Goal: Check status

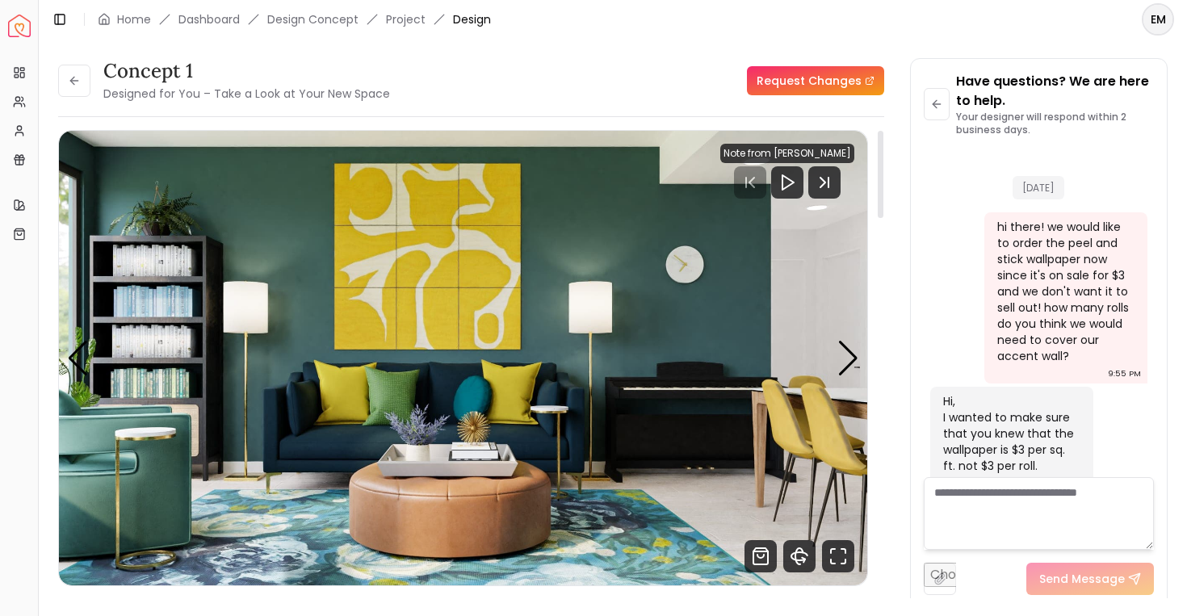
scroll to position [1582, 0]
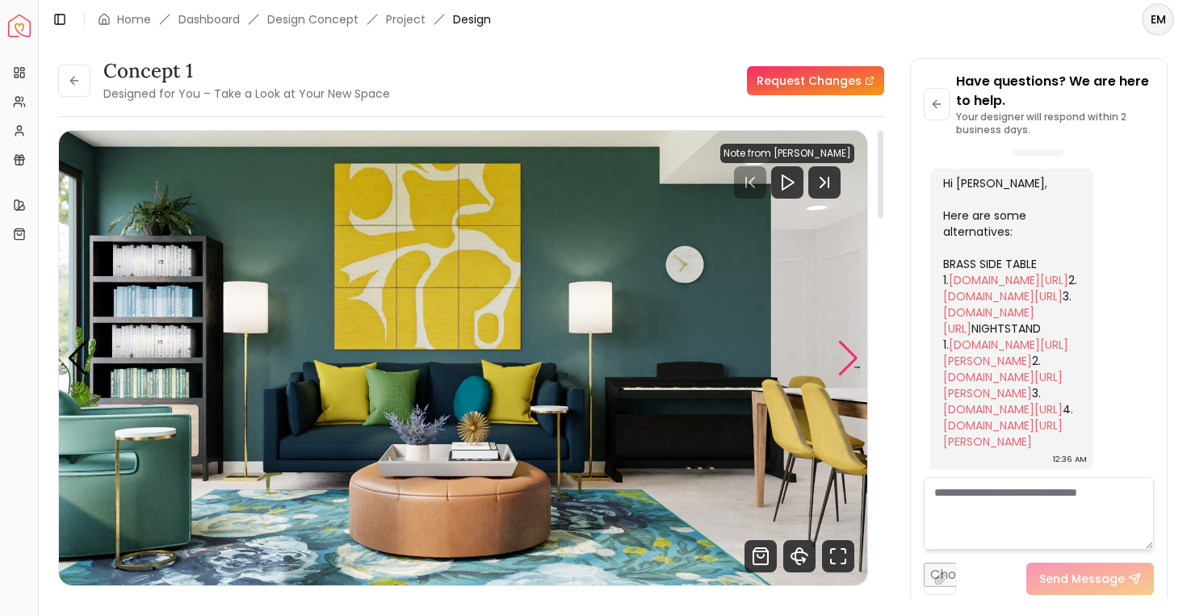
click at [856, 350] on div "Next slide" at bounding box center [849, 359] width 22 height 36
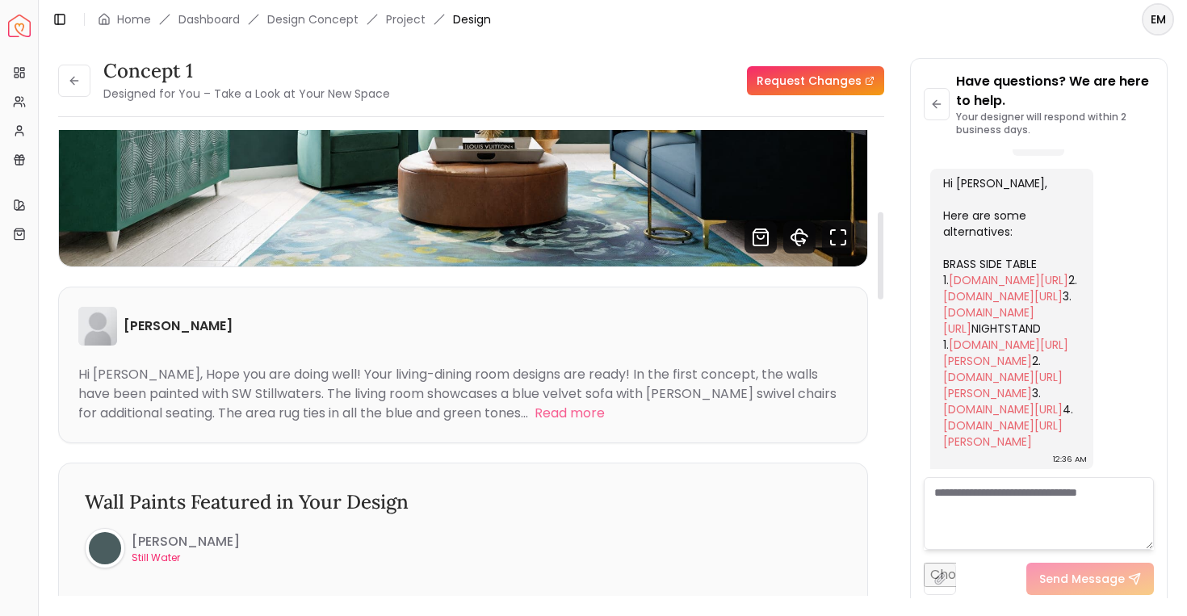
scroll to position [435, 0]
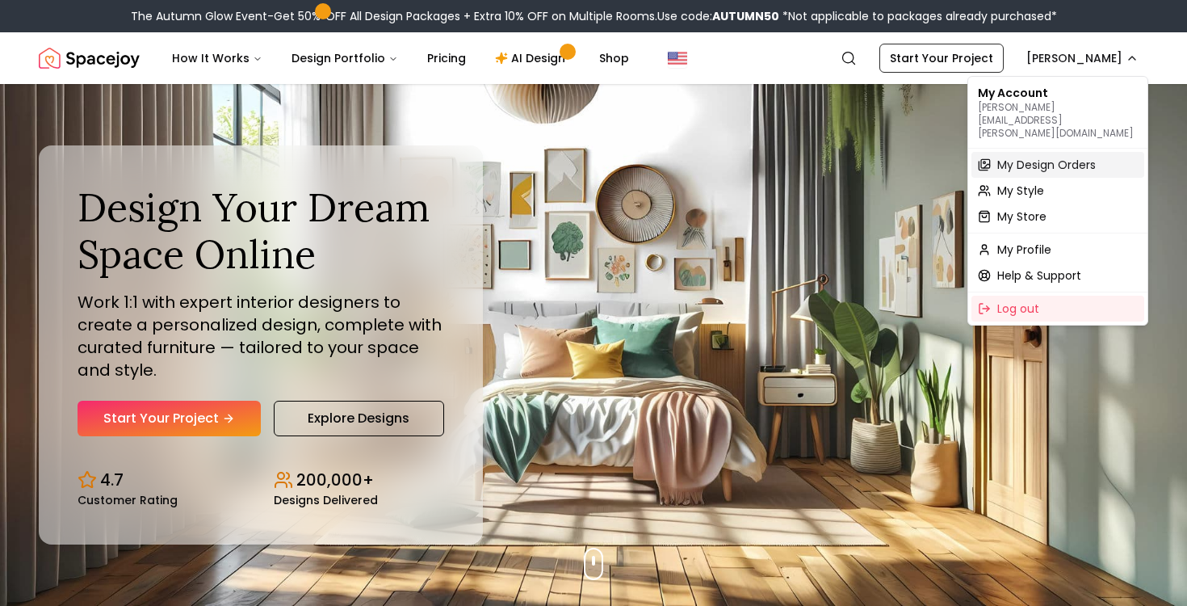
click at [1042, 157] on span "My Design Orders" at bounding box center [1047, 165] width 99 height 16
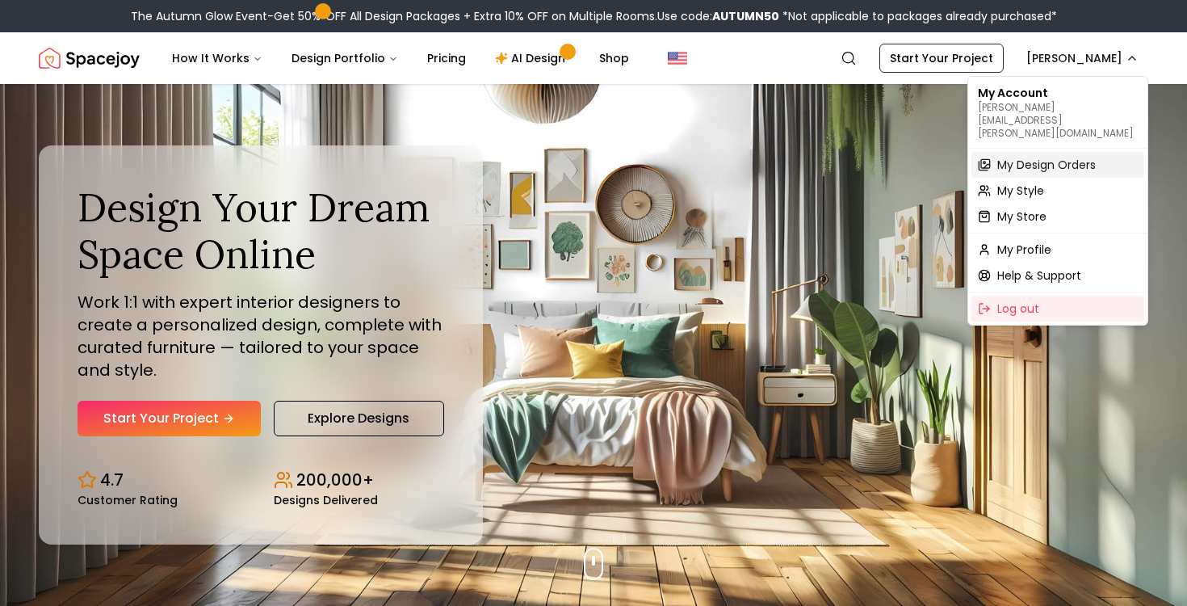
click at [1040, 157] on span "My Design Orders" at bounding box center [1047, 165] width 99 height 16
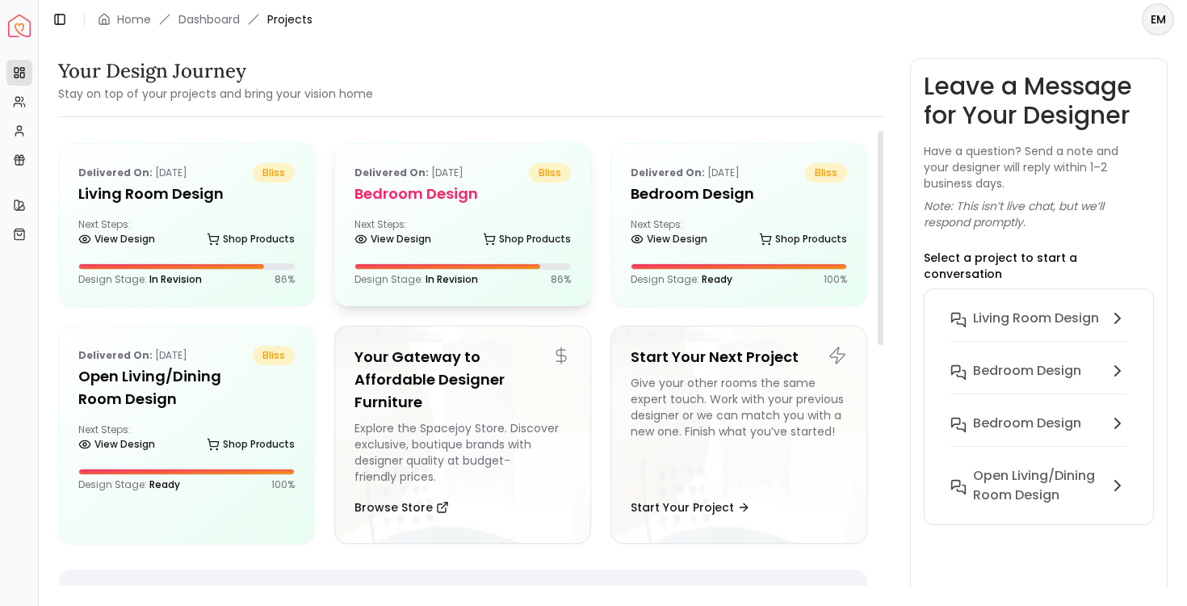
click at [462, 212] on div "Delivered on: Sep 21, 2025 bliss Bedroom design Next Steps: View Design Shop Pr…" at bounding box center [462, 225] width 255 height 162
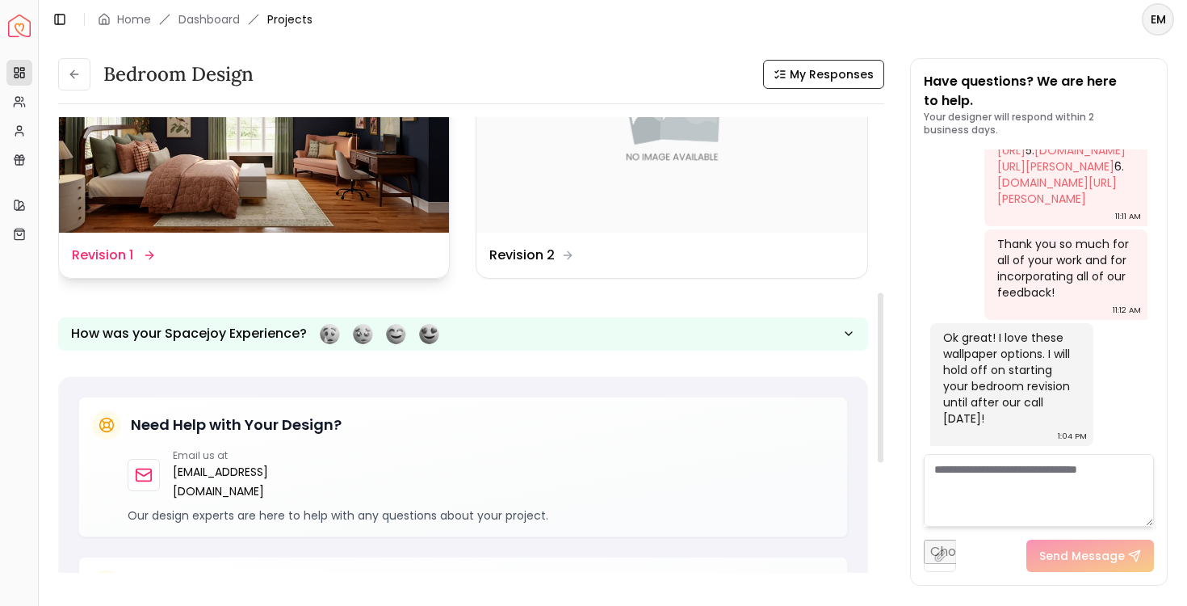
scroll to position [330, 0]
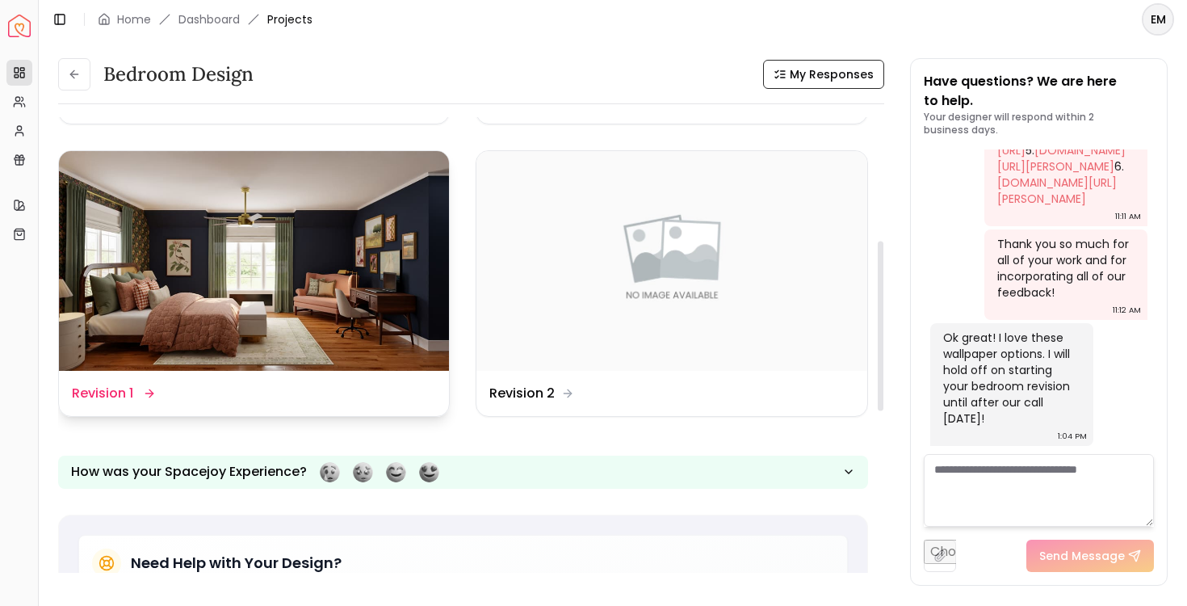
click at [357, 384] on div "Design Name Revision 1" at bounding box center [254, 393] width 364 height 19
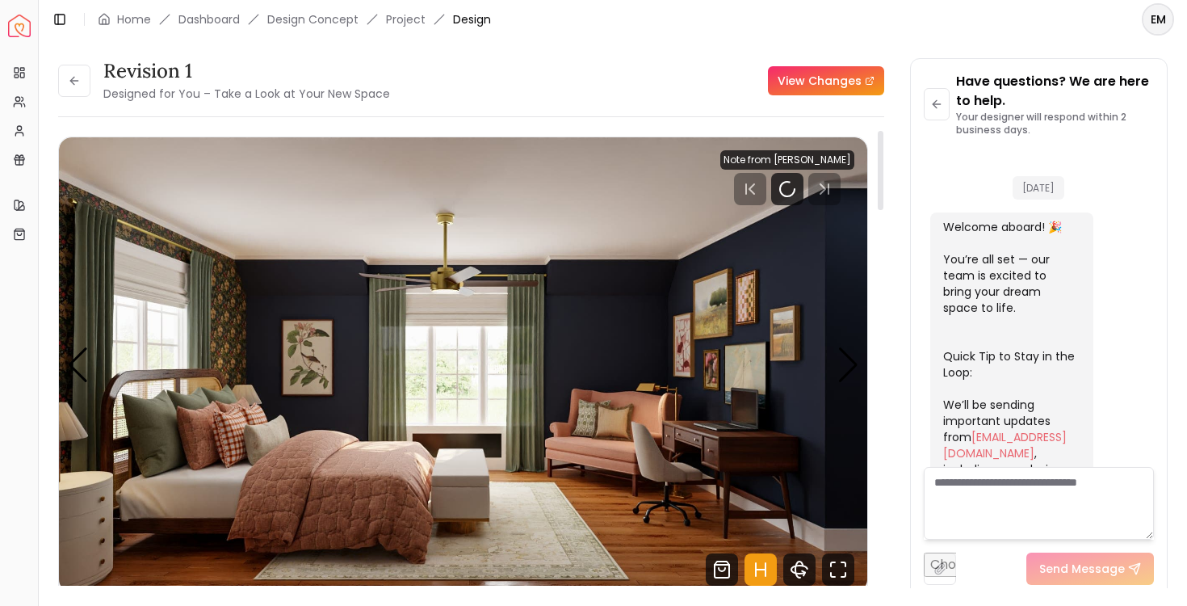
scroll to position [6468, 0]
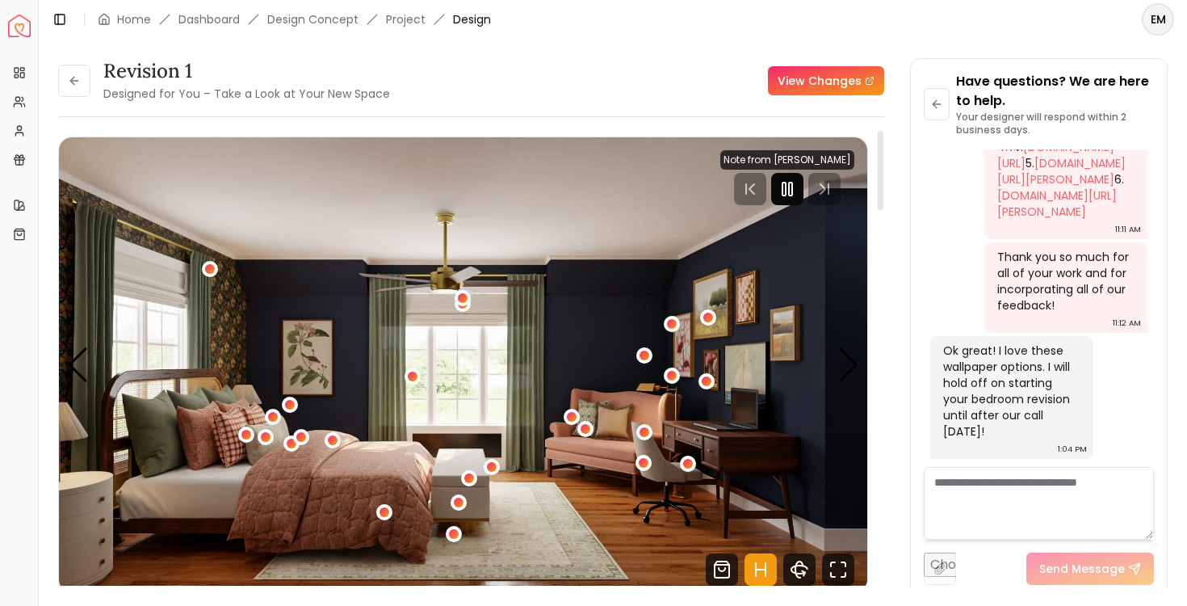
click at [797, 189] on icon "Pause" at bounding box center [787, 188] width 19 height 19
click at [767, 568] on icon "Hotspots Toggle" at bounding box center [761, 569] width 32 height 32
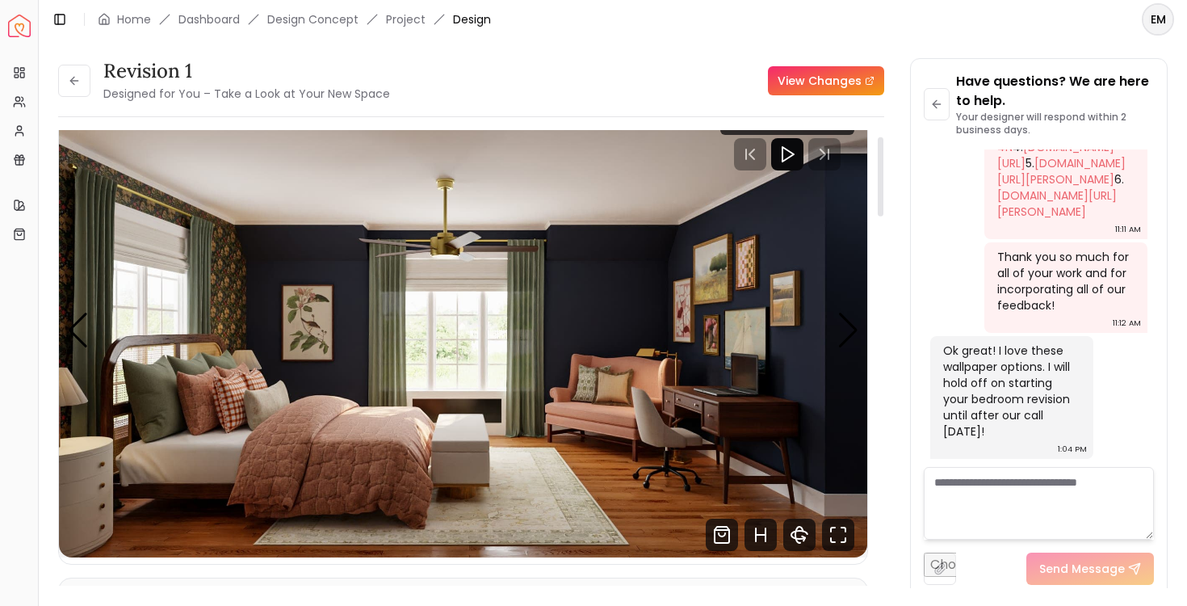
scroll to position [36, 0]
click at [828, 159] on div at bounding box center [788, 153] width 134 height 32
click at [758, 232] on img "1 / 5" at bounding box center [463, 329] width 809 height 455
click at [831, 154] on div at bounding box center [788, 153] width 134 height 32
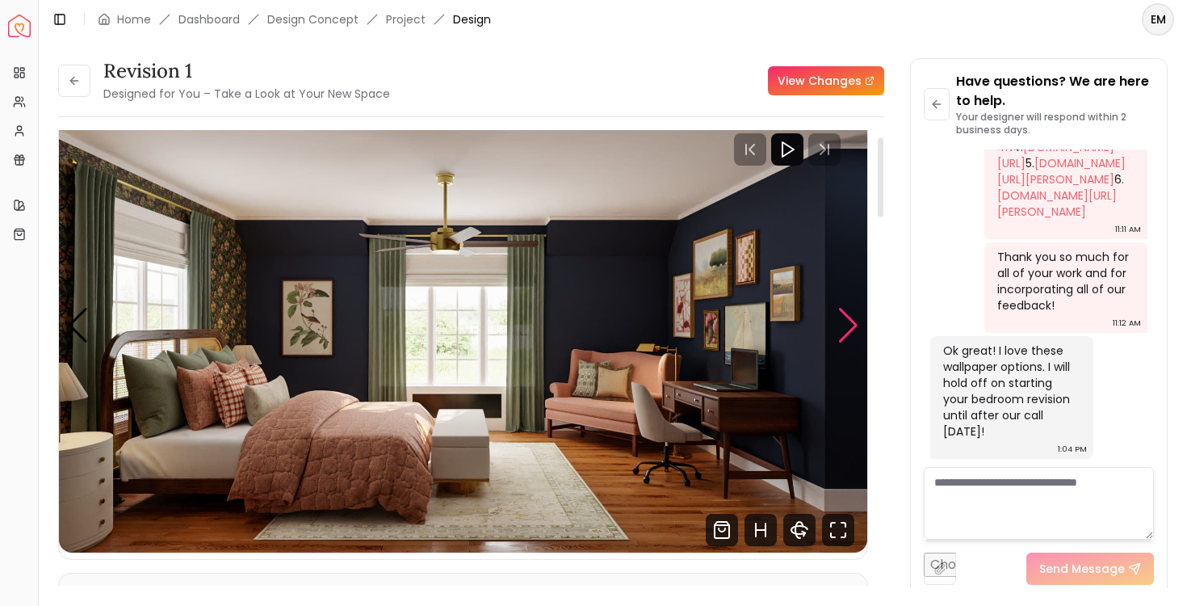
click at [849, 330] on div "Next slide" at bounding box center [849, 326] width 22 height 36
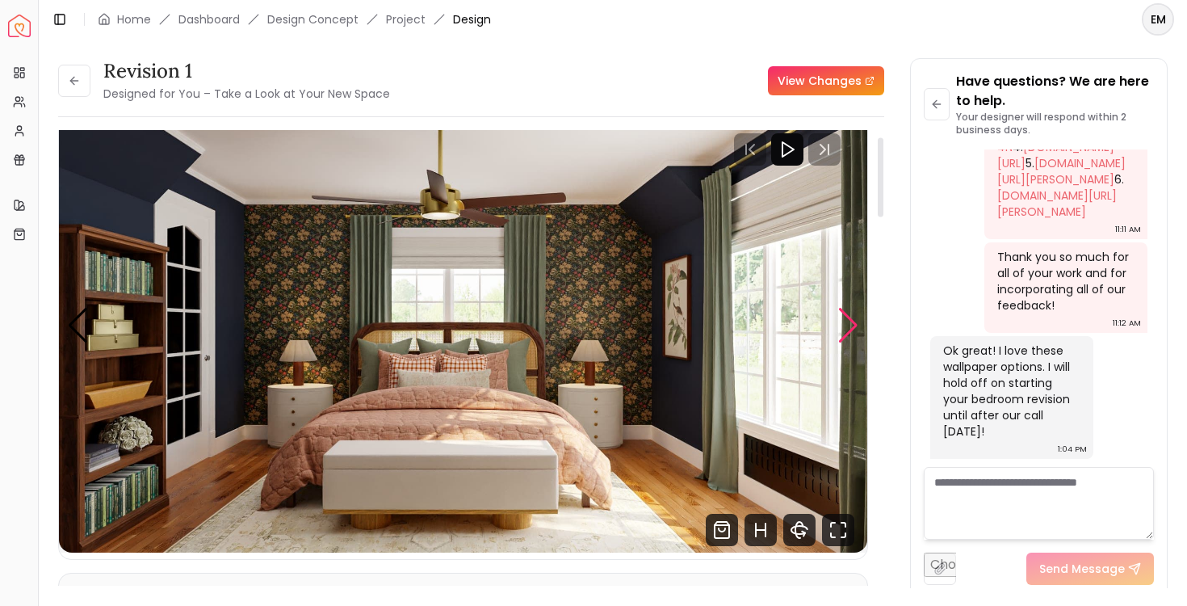
click at [849, 330] on div "Next slide" at bounding box center [849, 326] width 22 height 36
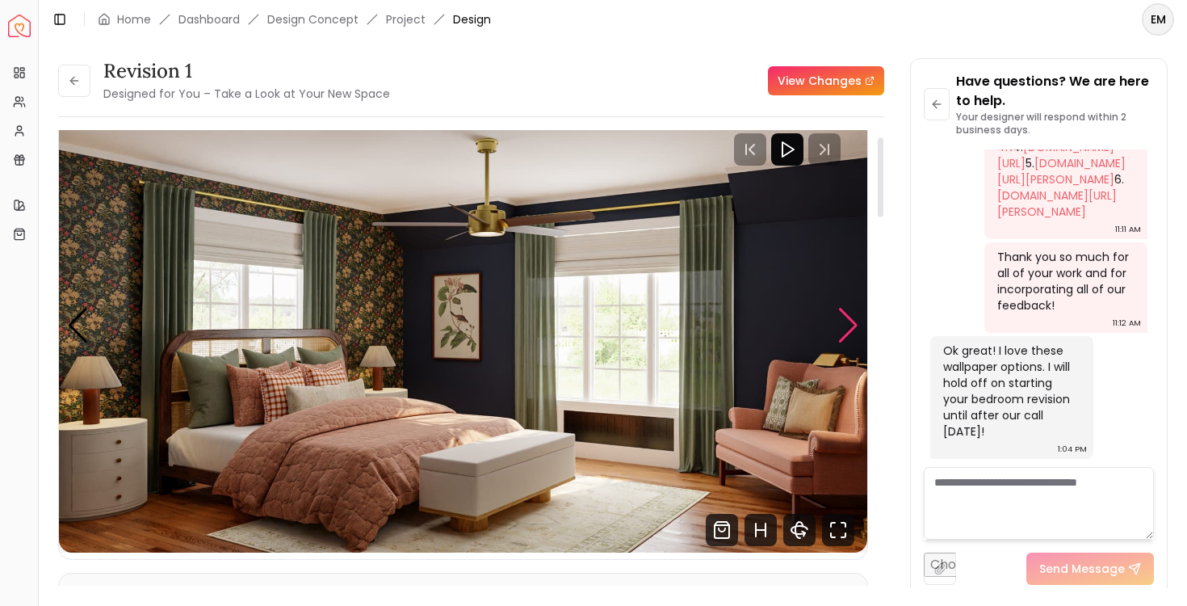
click at [849, 330] on div "Next slide" at bounding box center [849, 326] width 22 height 36
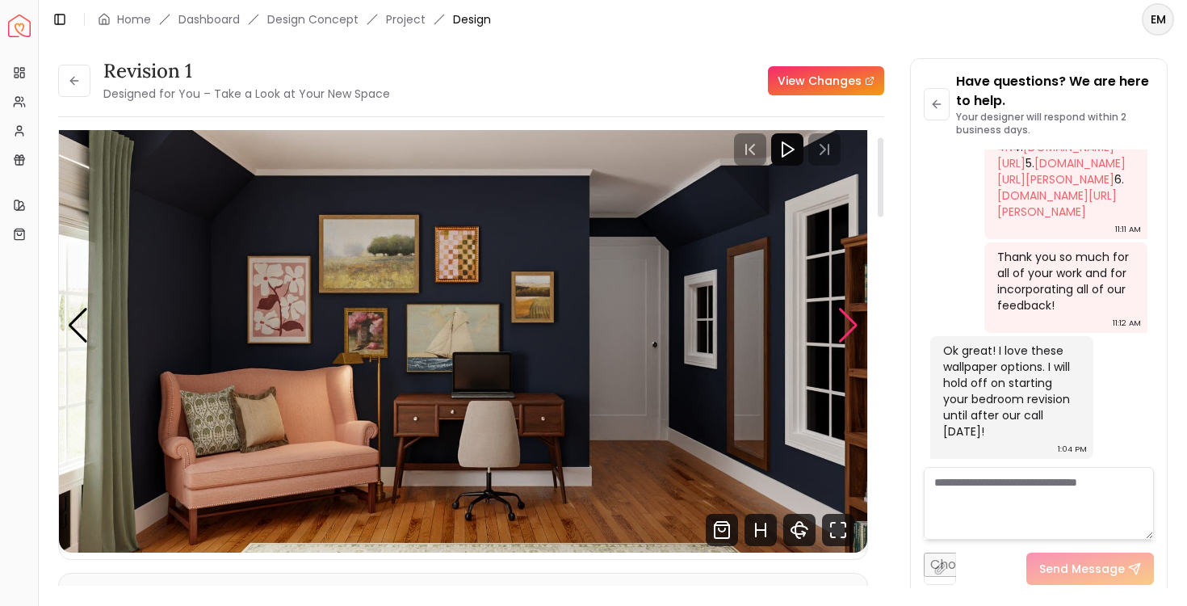
click at [849, 330] on div "Next slide" at bounding box center [849, 326] width 22 height 36
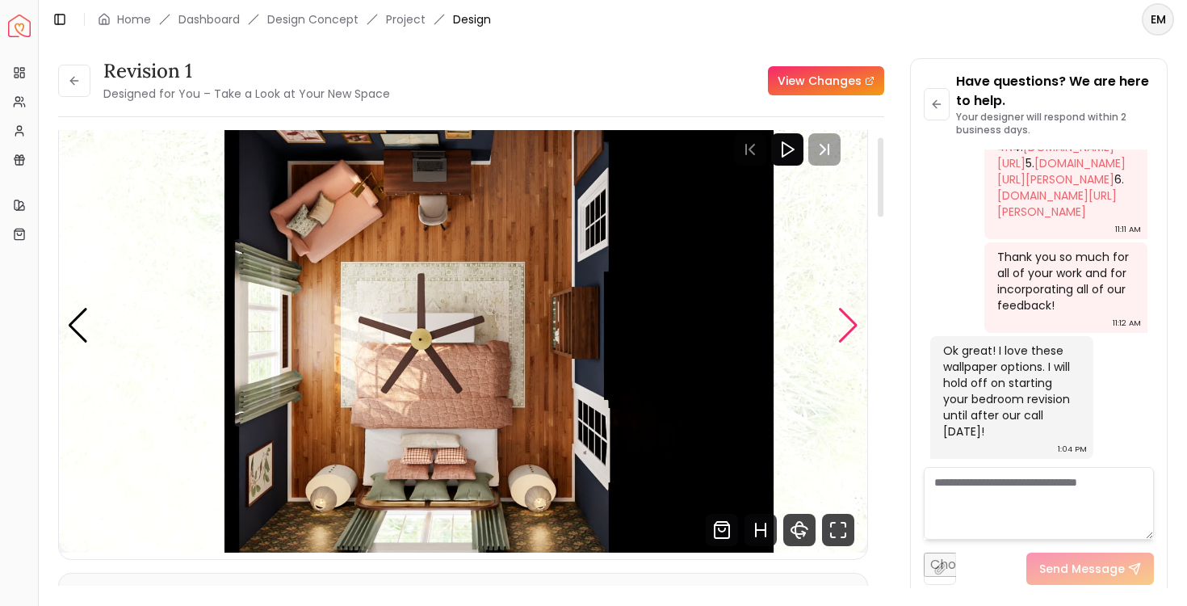
click at [849, 330] on div "Next slide" at bounding box center [849, 326] width 22 height 36
